Goal: Find specific page/section: Find specific page/section

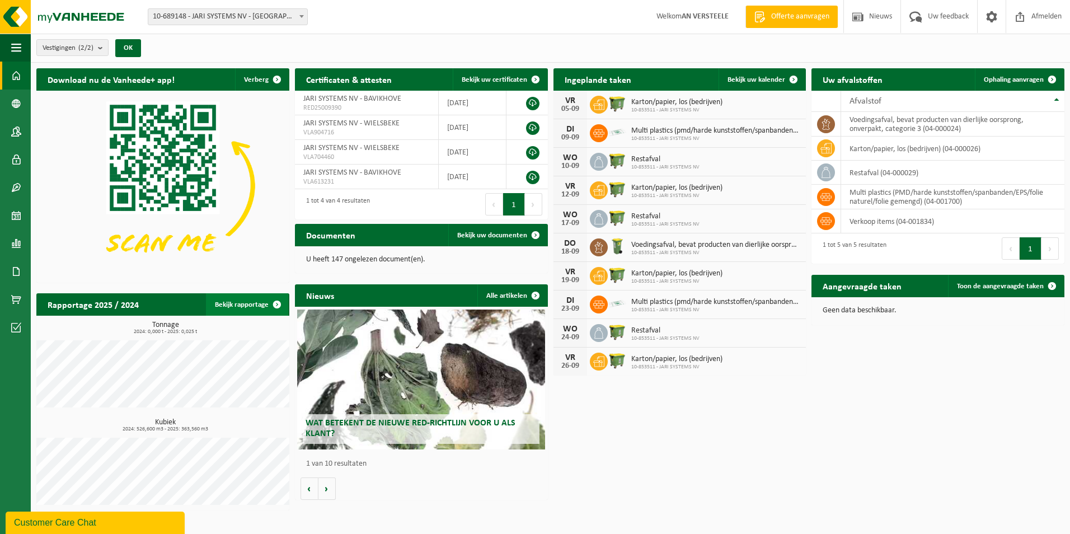
click at [278, 301] on span at bounding box center [277, 304] width 22 height 22
